Goal: Task Accomplishment & Management: Complete application form

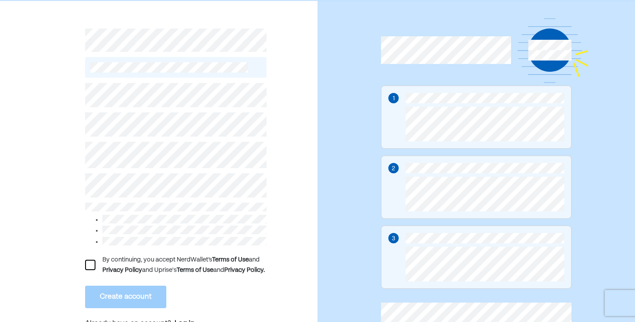
scroll to position [35, 0]
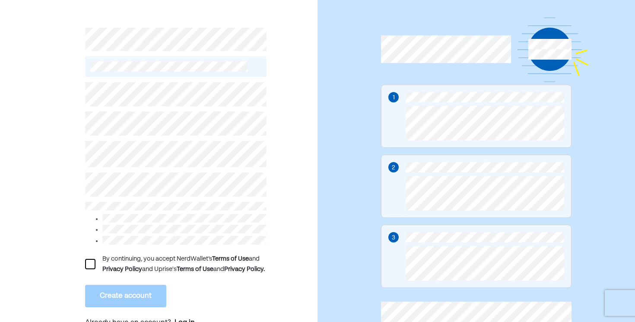
click at [138, 108] on div "By continuing, you accept NerdWallet’s Terms of Use and Privacy Policy and Upri…" at bounding box center [175, 206] width 181 height 259
click at [86, 264] on div at bounding box center [90, 264] width 10 height 10
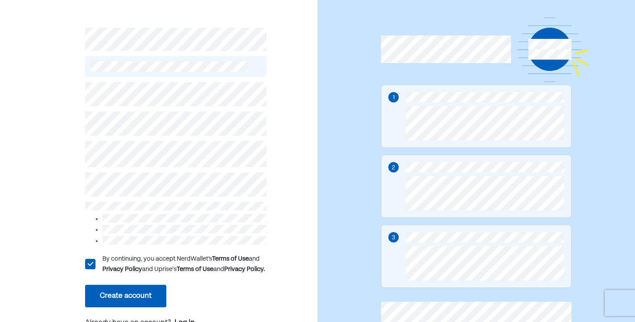
click at [90, 268] on div "L" at bounding box center [90, 264] width 10 height 10
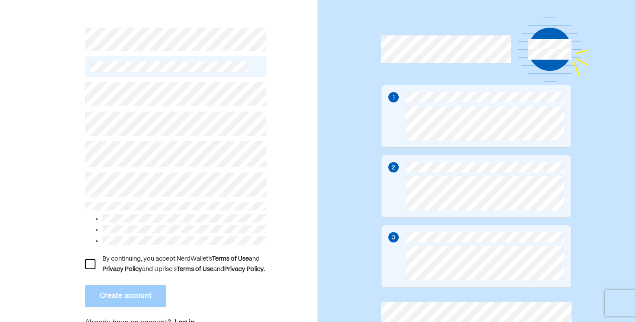
click at [89, 269] on div at bounding box center [90, 264] width 10 height 10
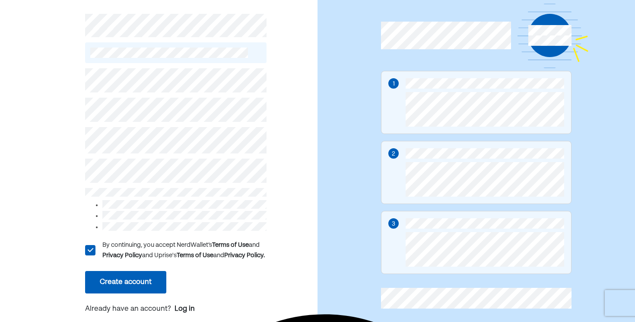
scroll to position [50, 0]
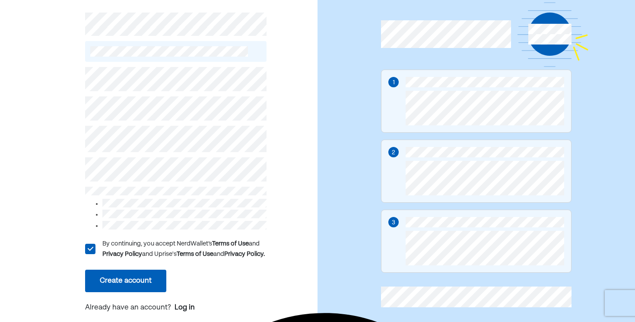
click at [124, 285] on button "Create account" at bounding box center [125, 280] width 81 height 22
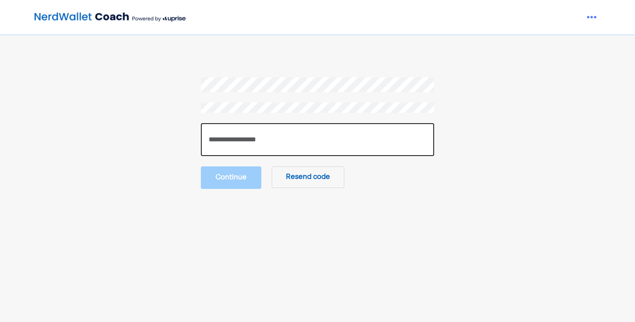
click at [254, 150] on input "number" at bounding box center [317, 139] width 233 height 33
click at [228, 145] on input "number" at bounding box center [317, 139] width 233 height 33
click at [215, 146] on input "number" at bounding box center [317, 139] width 233 height 33
type input "******"
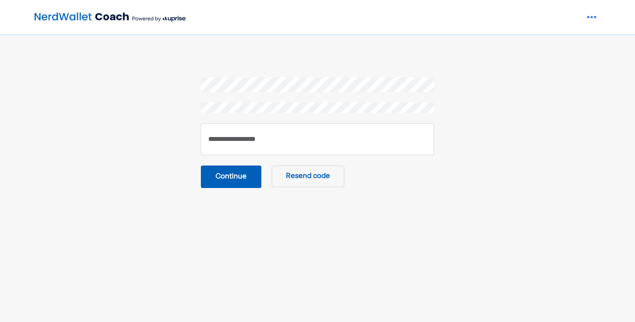
click at [216, 177] on button "Continue" at bounding box center [231, 176] width 60 height 22
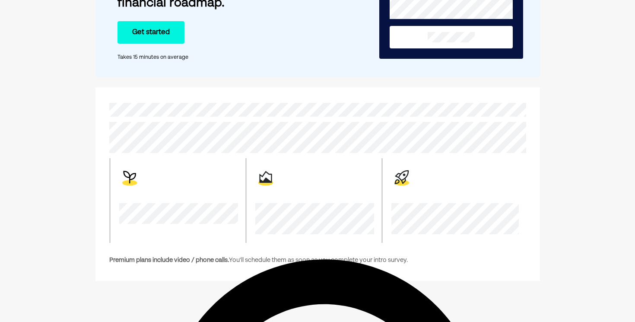
scroll to position [95, 0]
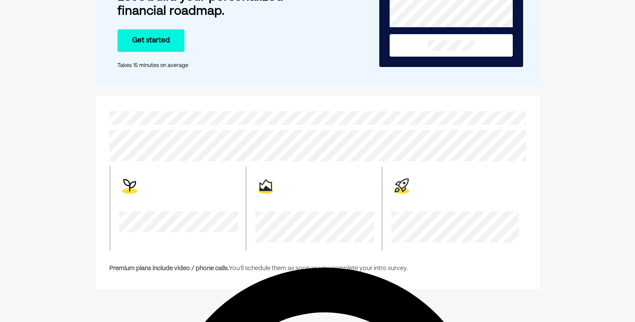
click at [143, 39] on button "Get started" at bounding box center [150, 40] width 67 height 22
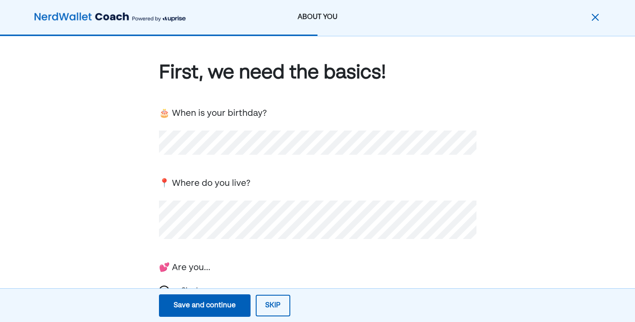
click at [130, 238] on div "First, we need the basics! 🎂 When is your birthday? 📍 Where do you live? 💕 Are …" at bounding box center [317, 281] width 635 height 491
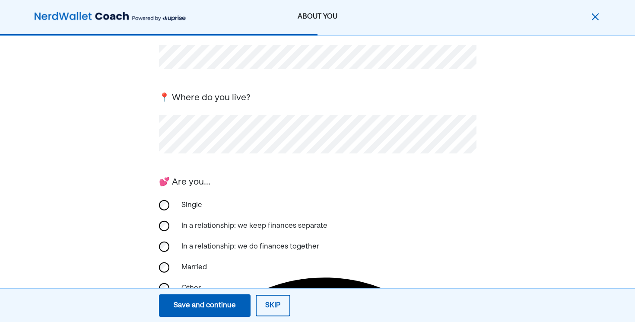
scroll to position [155, 0]
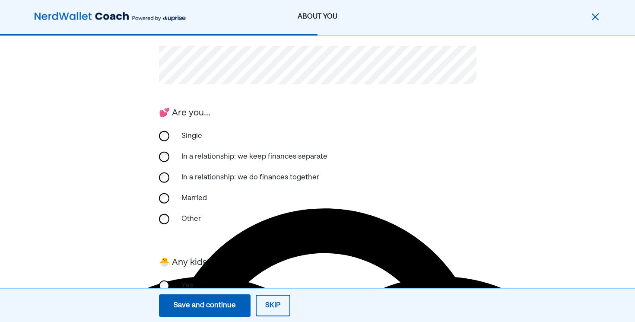
click at [214, 157] on div "In a relationship: we keep finances separate" at bounding box center [254, 156] width 156 height 21
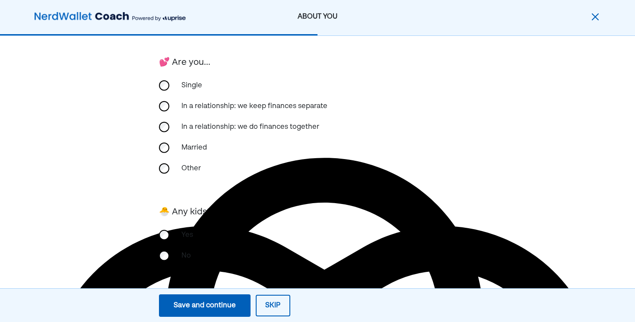
click at [218, 307] on div "Save and continue" at bounding box center [205, 305] width 62 height 10
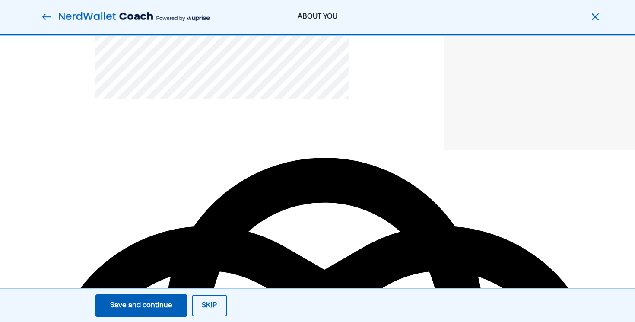
scroll to position [0, 0]
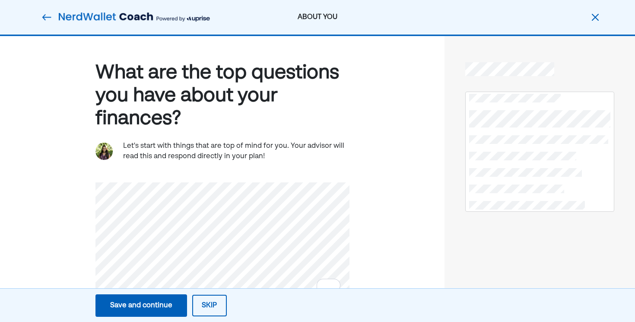
type textarea "****"
click at [60, 195] on div "What are the top questions you have about your finances? Let's start with thing…" at bounding box center [222, 195] width 444 height 319
click at [211, 308] on button "Skip" at bounding box center [209, 306] width 35 height 22
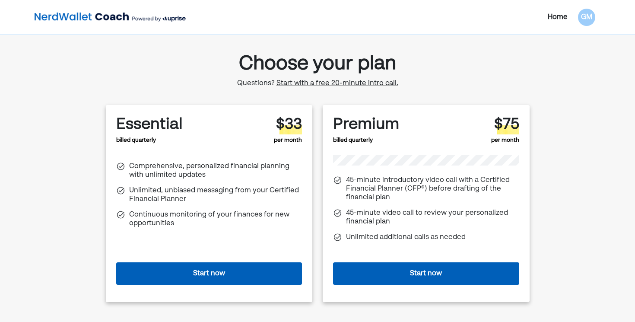
click at [83, 18] on img at bounding box center [110, 17] width 151 height 17
